Goal: Obtain resource: Obtain resource

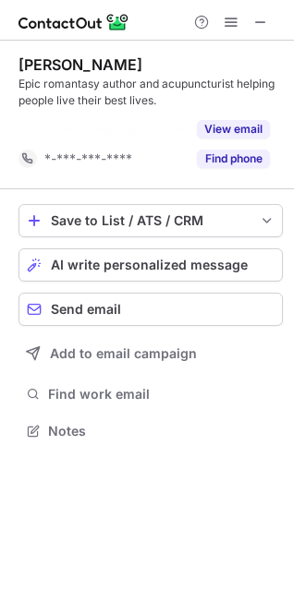
scroll to position [388, 294]
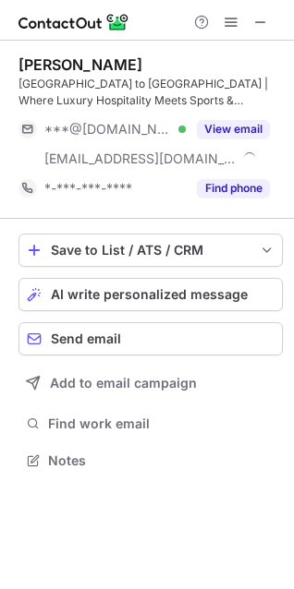
scroll to position [447, 294]
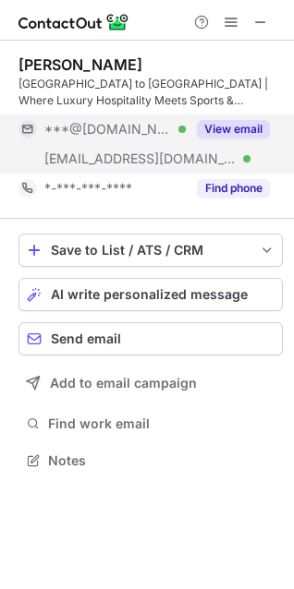
click at [242, 123] on button "View email" at bounding box center [233, 129] width 73 height 18
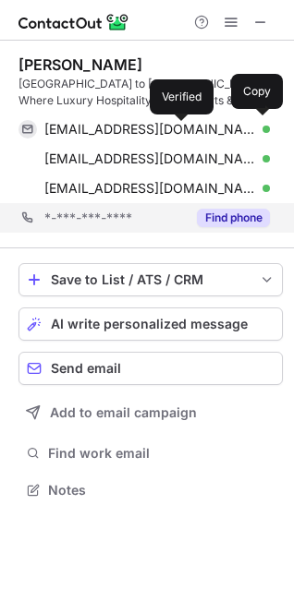
scroll to position [477, 294]
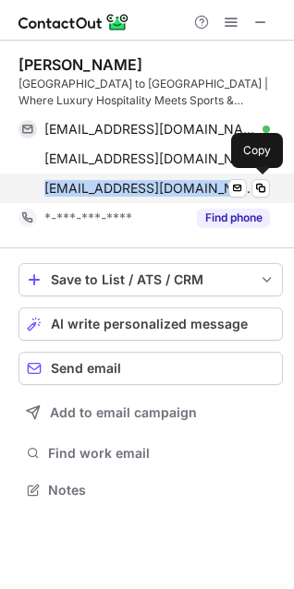
drag, startPoint x: 32, startPoint y: 182, endPoint x: 199, endPoint y: 198, distance: 167.9
click at [229, 194] on div "oluwaseyi.tomori@hyatt.com Verified Send email Copy" at bounding box center [143, 189] width 251 height 30
copy div "oluwaseyi.tomori@hyatt.com Verified"
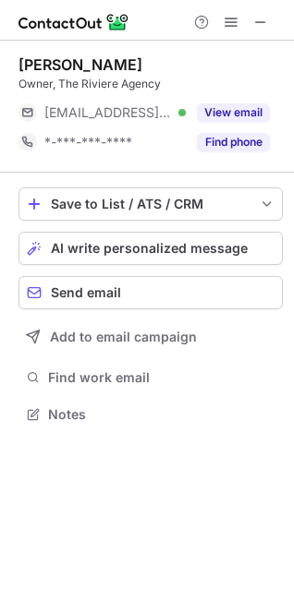
scroll to position [8, 8]
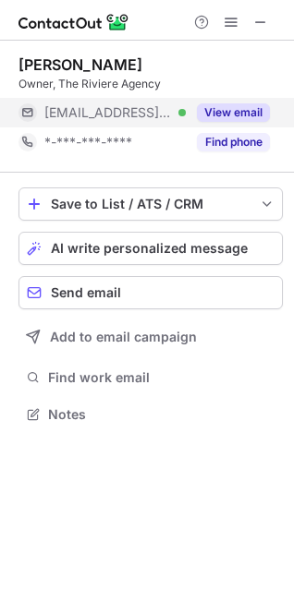
click at [235, 111] on button "View email" at bounding box center [233, 112] width 73 height 18
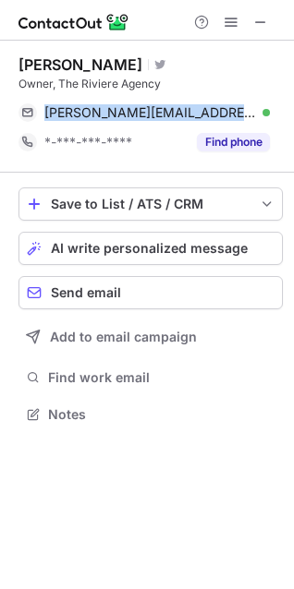
drag, startPoint x: 258, startPoint y: 108, endPoint x: 289, endPoint y: 110, distance: 31.5
click at [289, 110] on div "Lori Riviere Visit Twitter profile Owner, The Riviere Agency lori.riviere@theri…" at bounding box center [147, 242] width 294 height 402
copy div "lori.riviere@theriviereagency.com"
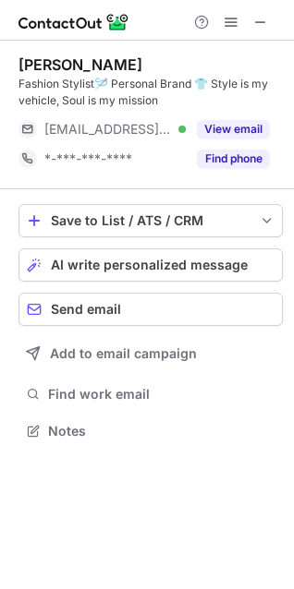
scroll to position [417, 294]
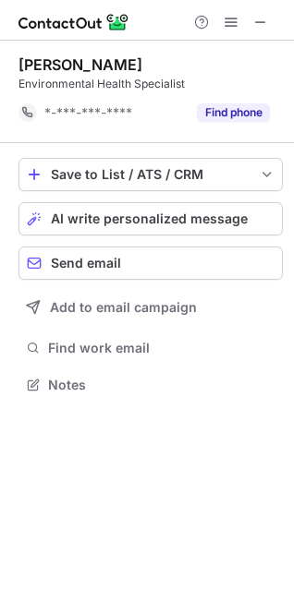
scroll to position [371, 294]
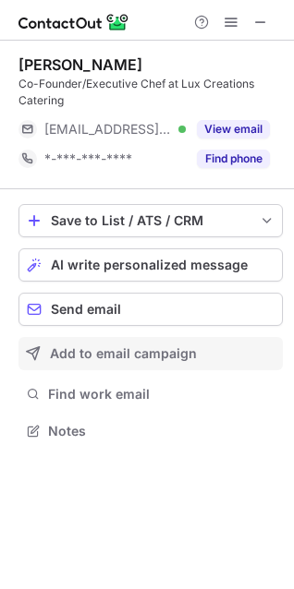
scroll to position [417, 294]
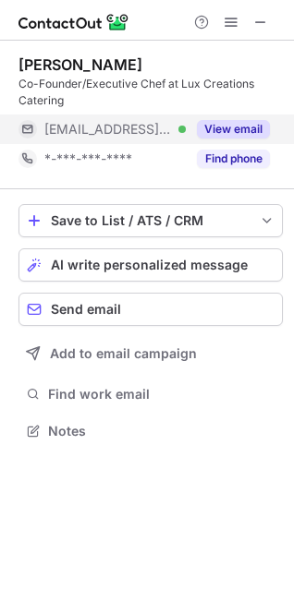
click at [228, 138] on button "View email" at bounding box center [233, 129] width 73 height 18
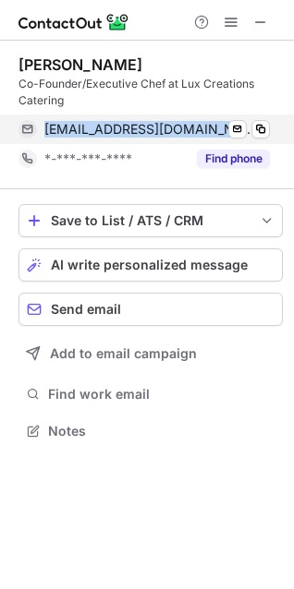
drag, startPoint x: 35, startPoint y: 122, endPoint x: 115, endPoint y: 124, distance: 79.4
click at [255, 127] on div "[EMAIL_ADDRESS][DOMAIN_NAME] Verified Send email Copy" at bounding box center [143, 130] width 251 height 30
copy div "[EMAIL_ADDRESS][DOMAIN_NAME] Verified Send email"
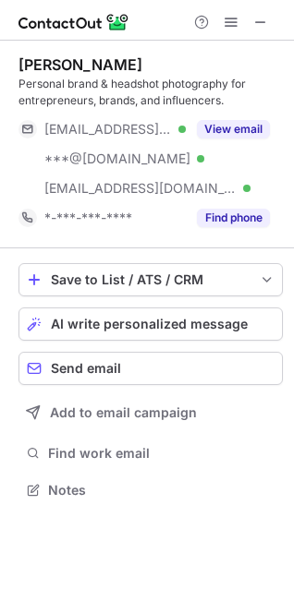
scroll to position [477, 294]
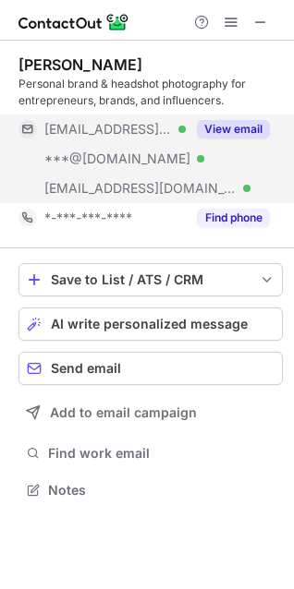
click at [253, 126] on button "View email" at bounding box center [233, 129] width 73 height 18
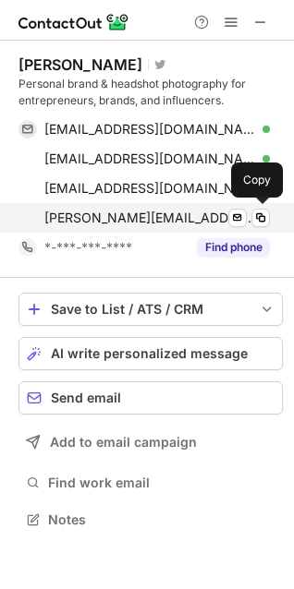
scroll to position [506, 294]
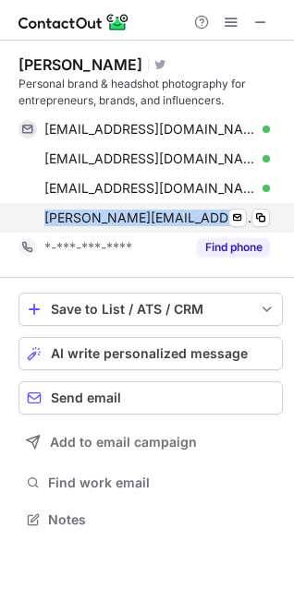
drag, startPoint x: 33, startPoint y: 213, endPoint x: 253, endPoint y: 207, distance: 219.9
click at [253, 207] on div "[PERSON_NAME][EMAIL_ADDRESS][DOMAIN_NAME] Verified Send email Copy" at bounding box center [143, 218] width 251 height 30
copy span "[PERSON_NAME]."
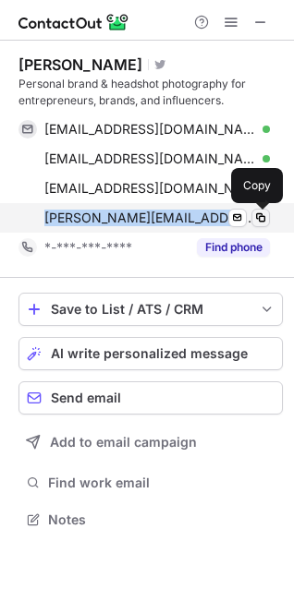
click at [261, 223] on span at bounding box center [260, 218] width 15 height 15
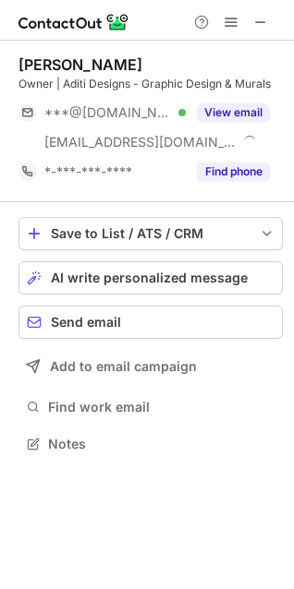
scroll to position [430, 294]
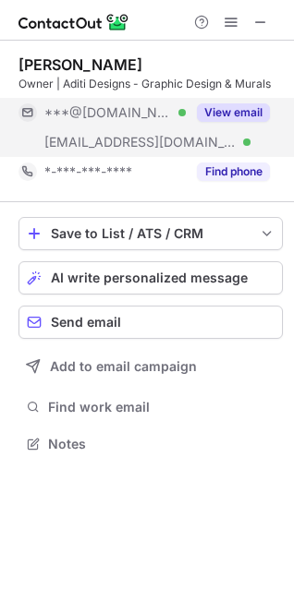
click at [255, 114] on button "View email" at bounding box center [233, 112] width 73 height 18
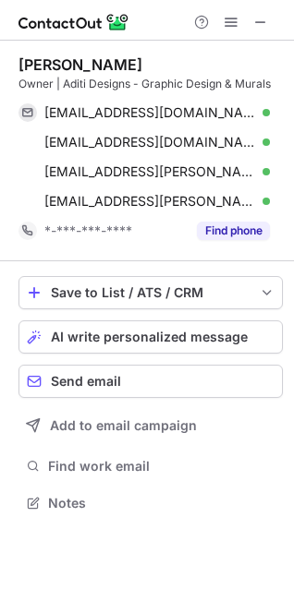
scroll to position [489, 294]
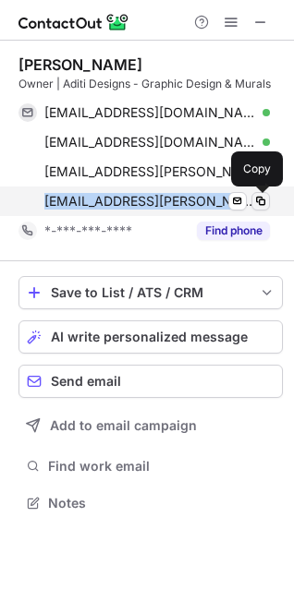
drag, startPoint x: 26, startPoint y: 188, endPoint x: 261, endPoint y: 210, distance: 236.4
click at [261, 210] on div "aditi.heins@hobbylobby.com Verified Send email Copy" at bounding box center [143, 202] width 251 height 30
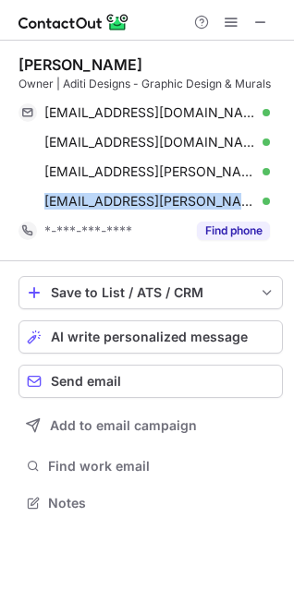
copy div "aditi.heins@hobbylobby.com Verified Send email"
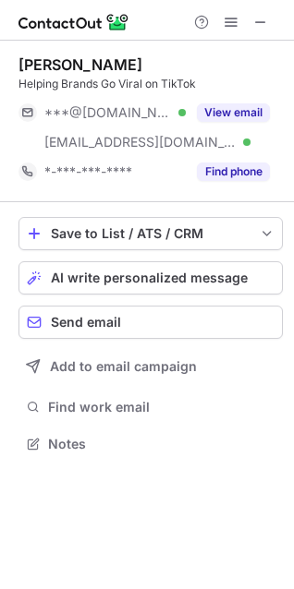
scroll to position [430, 294]
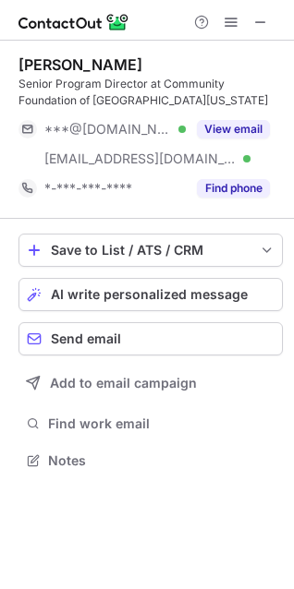
scroll to position [447, 294]
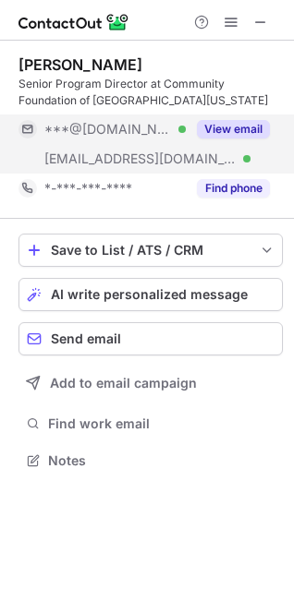
click at [247, 127] on button "View email" at bounding box center [233, 129] width 73 height 18
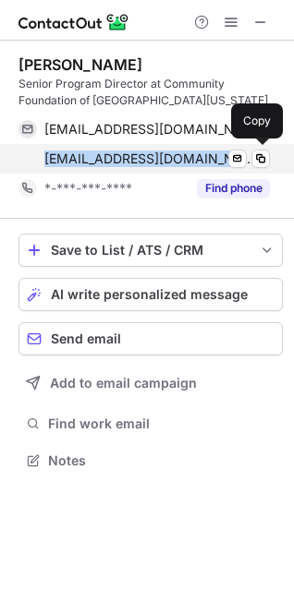
drag, startPoint x: 29, startPoint y: 156, endPoint x: 179, endPoint y: 151, distance: 150.6
click at [179, 151] on div "[EMAIL_ADDRESS][DOMAIN_NAME] Verified Send email Copy" at bounding box center [143, 159] width 251 height 30
copy span "[EMAIL_ADDRESS][DOMAIN_NAME]"
